Goal: Task Accomplishment & Management: Manage account settings

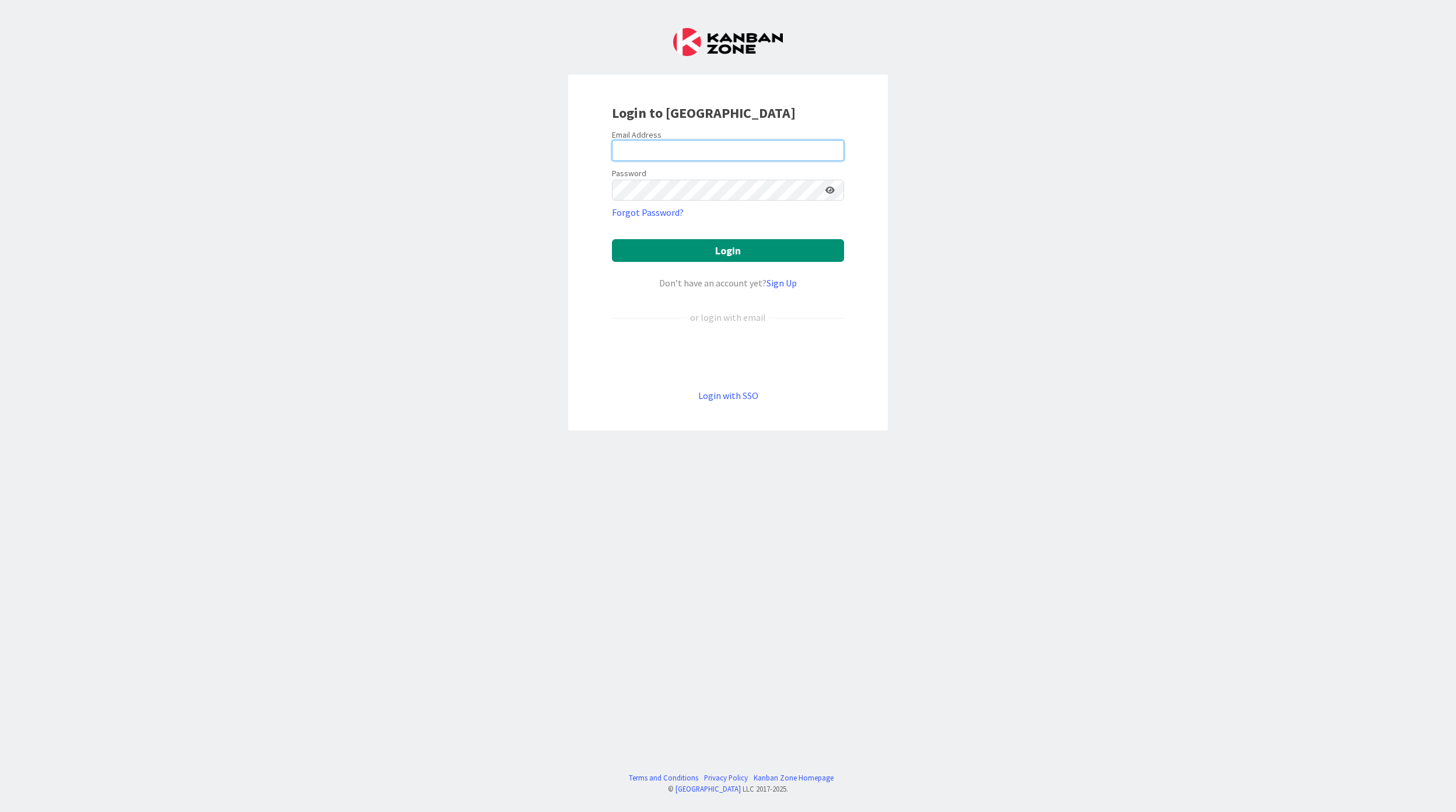
click at [698, 146] on input "email" at bounding box center [728, 150] width 232 height 21
click at [696, 148] on input "email" at bounding box center [728, 150] width 232 height 21
